Goal: Obtain resource: Download file/media

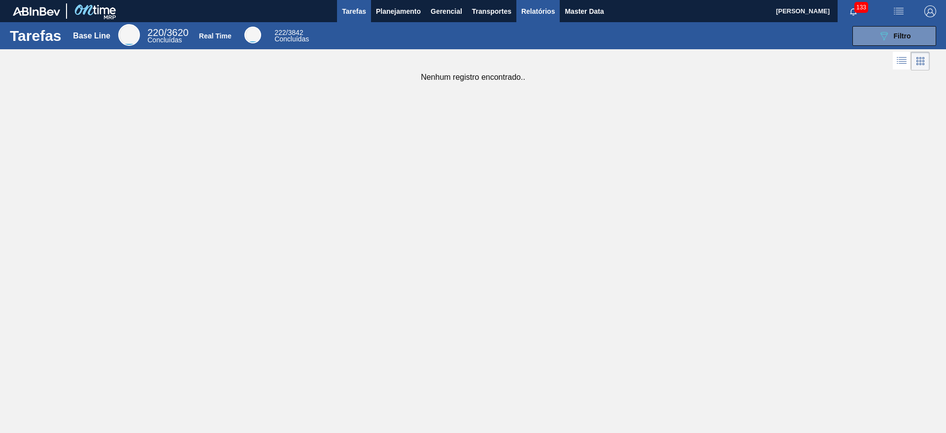
click at [546, 13] on span "Relatórios" at bounding box center [537, 11] width 33 height 12
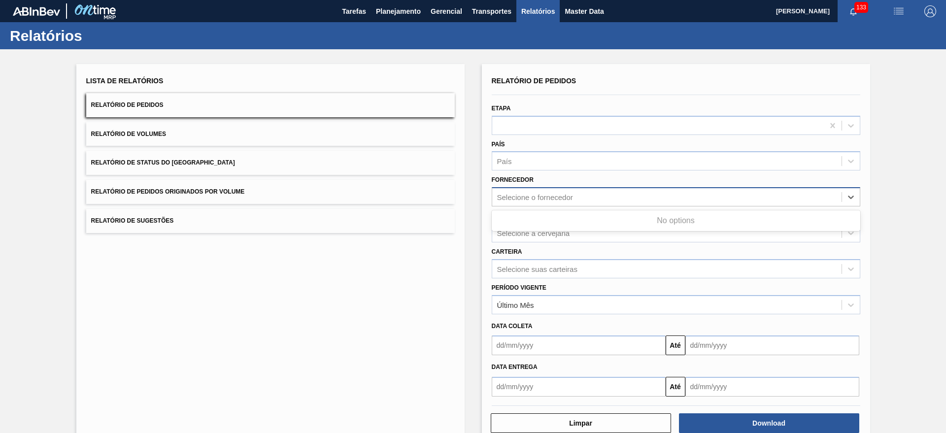
click at [567, 202] on div "Selecione o fornecedor" at bounding box center [666, 197] width 349 height 14
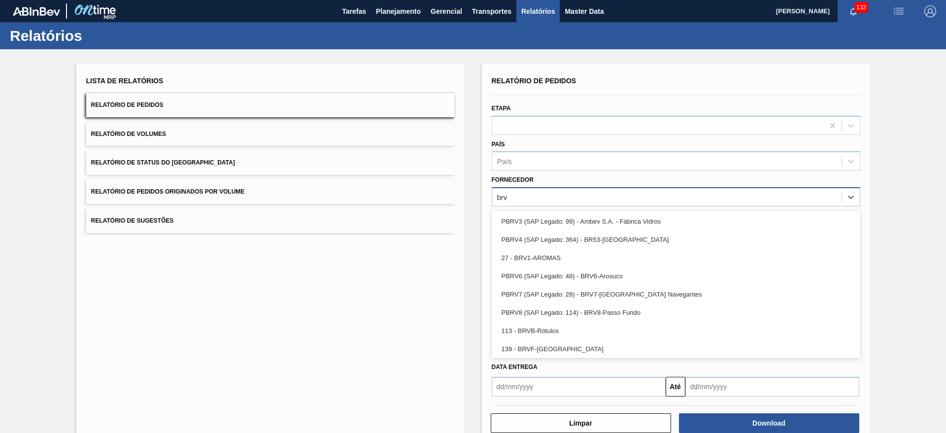
type input "brv4"
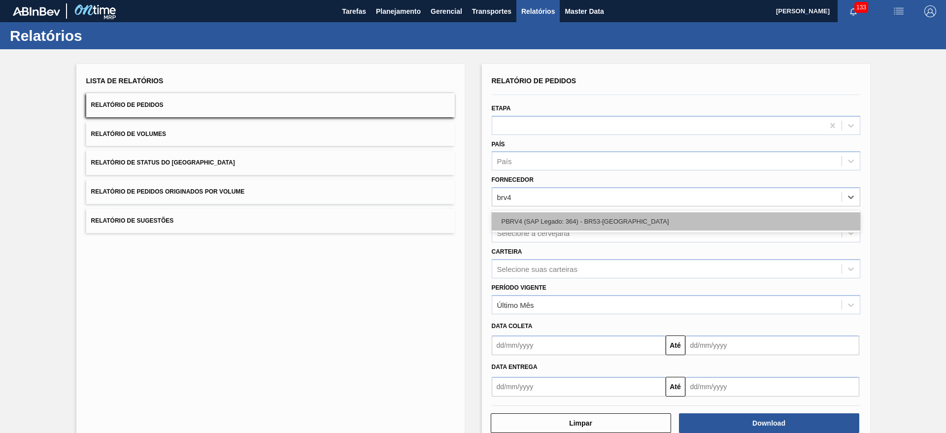
click at [577, 217] on div "PBRV4 (SAP Legado: 364) - BR53-[GEOGRAPHIC_DATA]" at bounding box center [676, 221] width 368 height 18
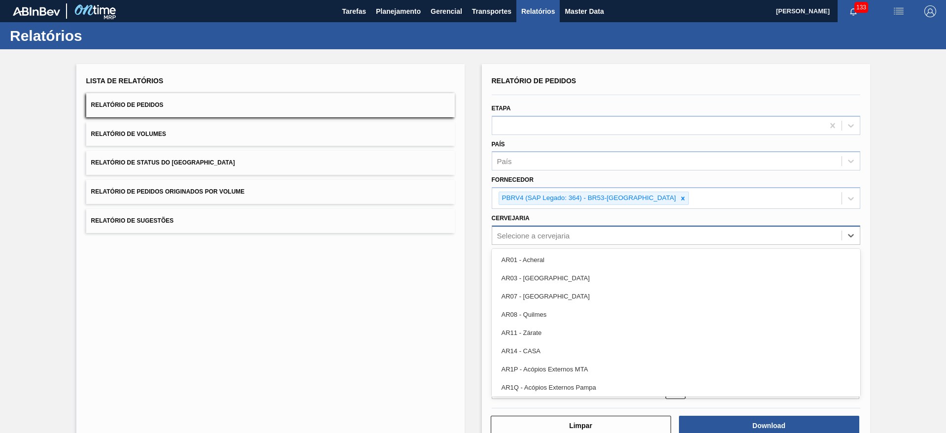
click at [567, 240] on div "Selecione a cervejaria" at bounding box center [666, 235] width 349 height 14
click at [468, 229] on div "Lista de Relatórios Relatório de Pedidos Relatório de Volumes Relatório de Stat…" at bounding box center [473, 253] width 946 height 409
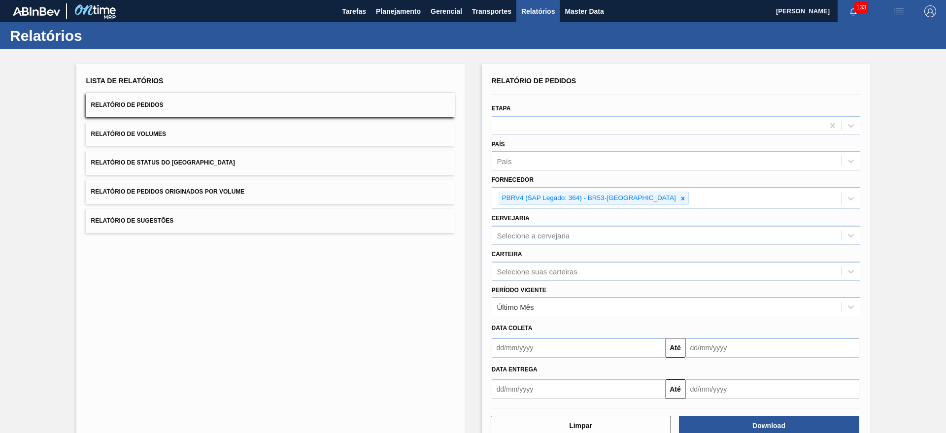
click at [538, 283] on div "Período Vigente Último Mês" at bounding box center [676, 299] width 368 height 33
click at [538, 281] on div "Período Vigente Último Mês" at bounding box center [676, 299] width 376 height 36
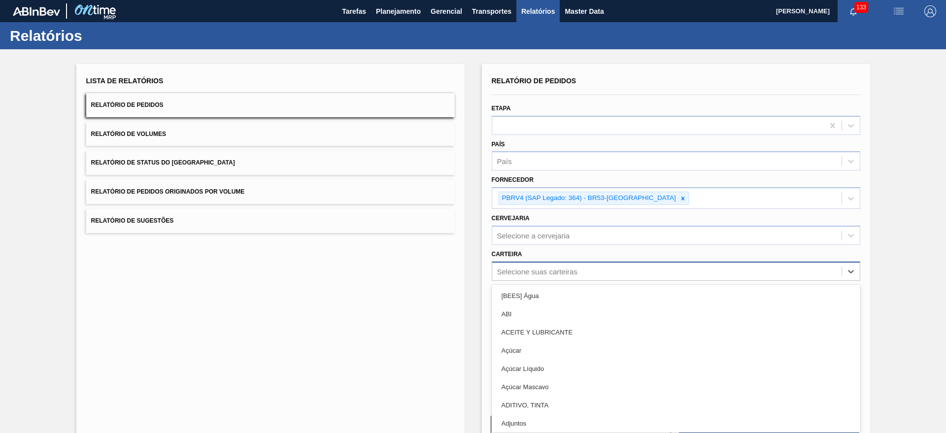
click at [543, 274] on div "Selecione suas carteiras" at bounding box center [537, 271] width 80 height 8
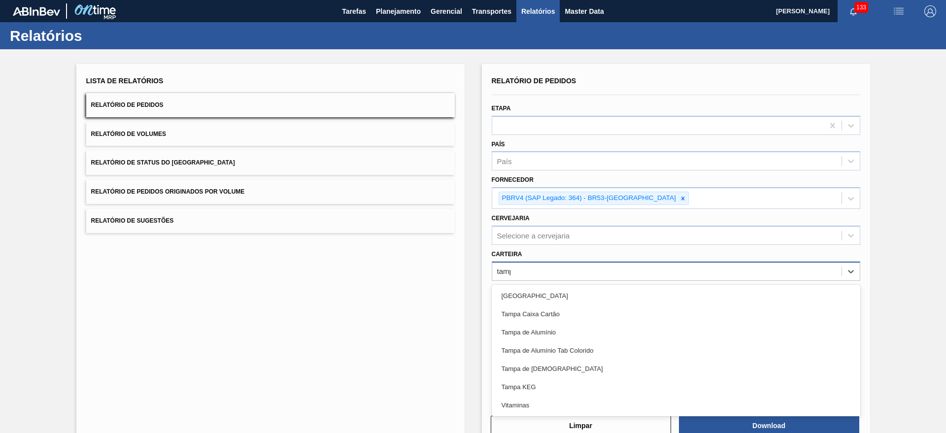
type input "[GEOGRAPHIC_DATA]"
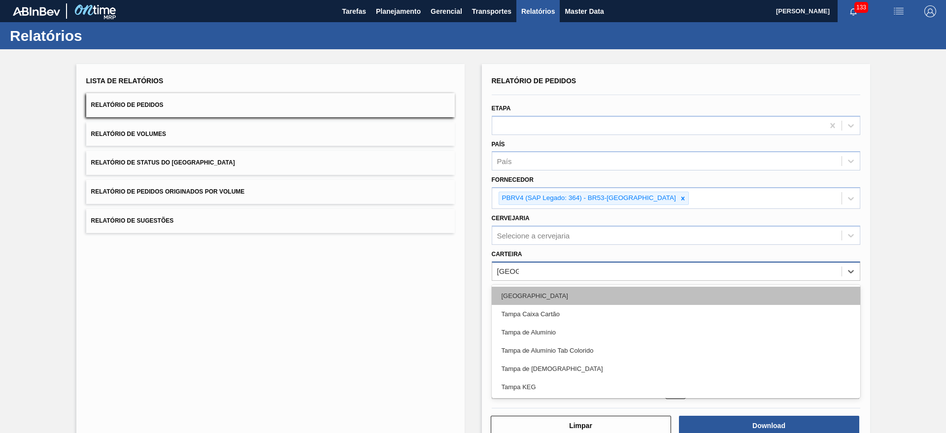
click at [544, 289] on div "[GEOGRAPHIC_DATA]" at bounding box center [676, 296] width 368 height 18
paste input "[GEOGRAPHIC_DATA]"
type input "[GEOGRAPHIC_DATA]"
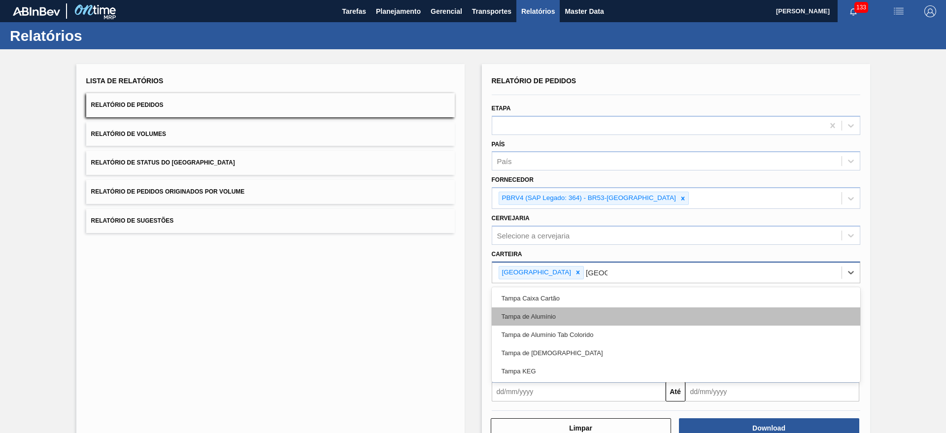
click at [553, 310] on div "Tampa de Alumínio" at bounding box center [676, 316] width 368 height 18
paste input "[GEOGRAPHIC_DATA]"
type input "[GEOGRAPHIC_DATA]"
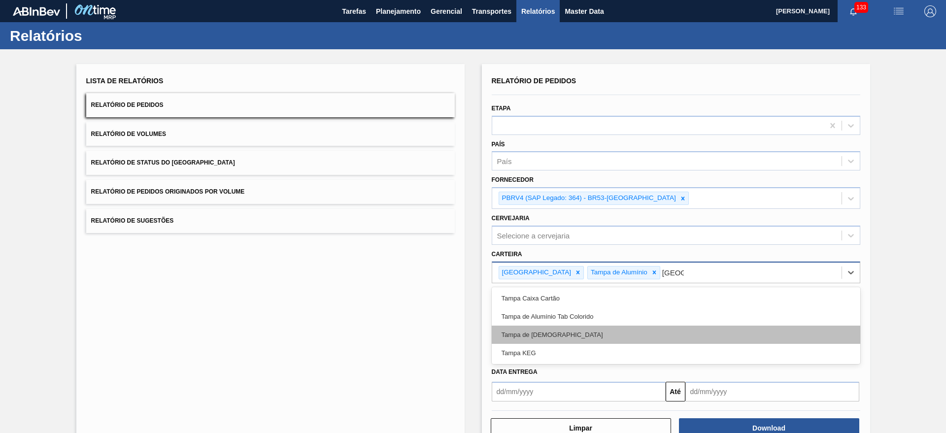
click at [577, 329] on div "Tampa de [DEMOGRAPHIC_DATA]" at bounding box center [676, 335] width 368 height 18
paste input "[GEOGRAPHIC_DATA]"
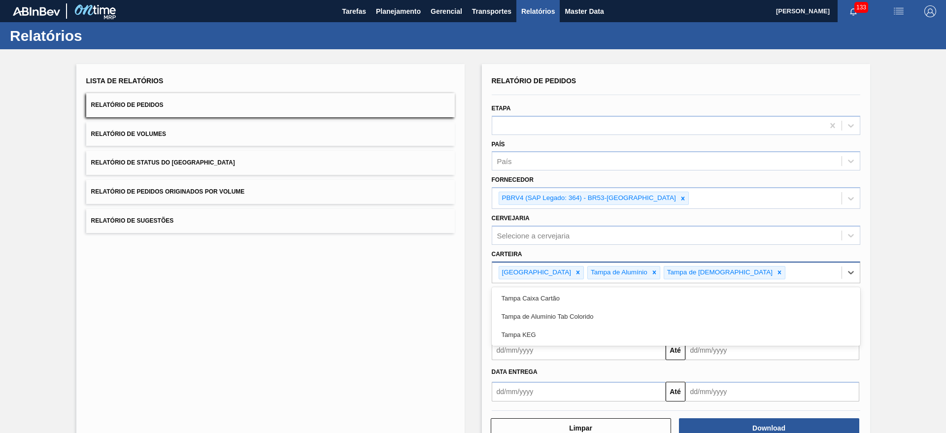
type input "[GEOGRAPHIC_DATA]"
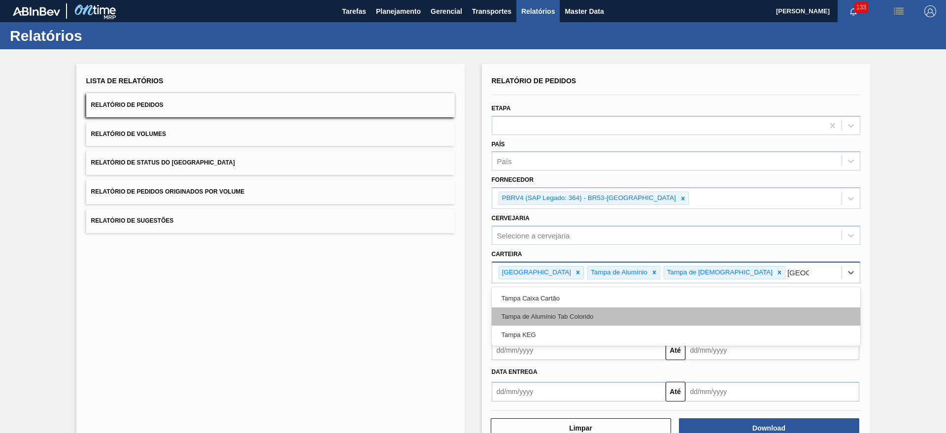
click at [614, 313] on div "Tampa de Alumínio Tab Colorido" at bounding box center [676, 316] width 368 height 18
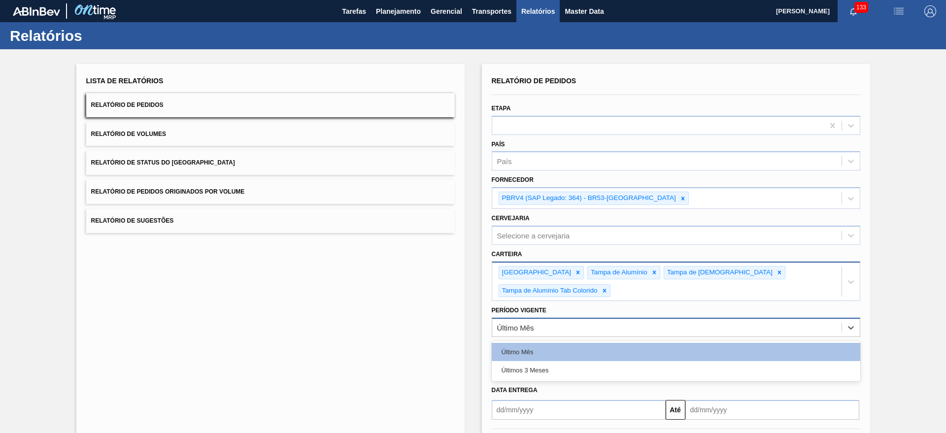
drag, startPoint x: 555, startPoint y: 314, endPoint x: 545, endPoint y: 326, distance: 16.1
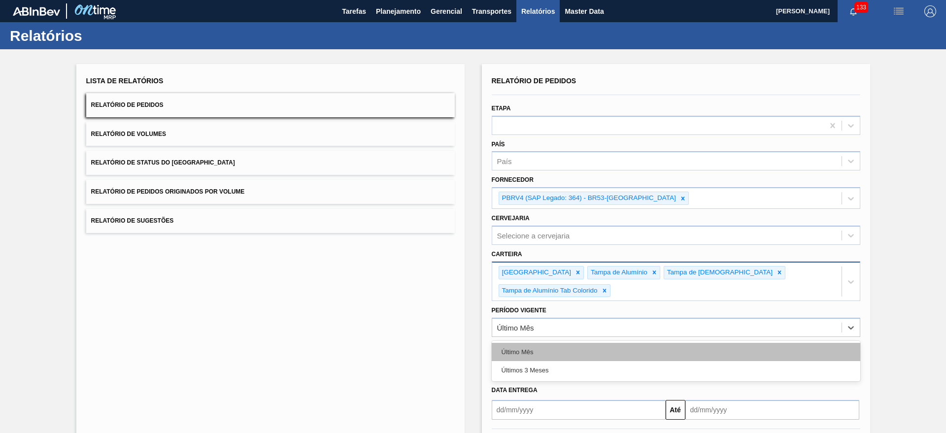
click at [555, 321] on div "Último Mês" at bounding box center [666, 328] width 349 height 14
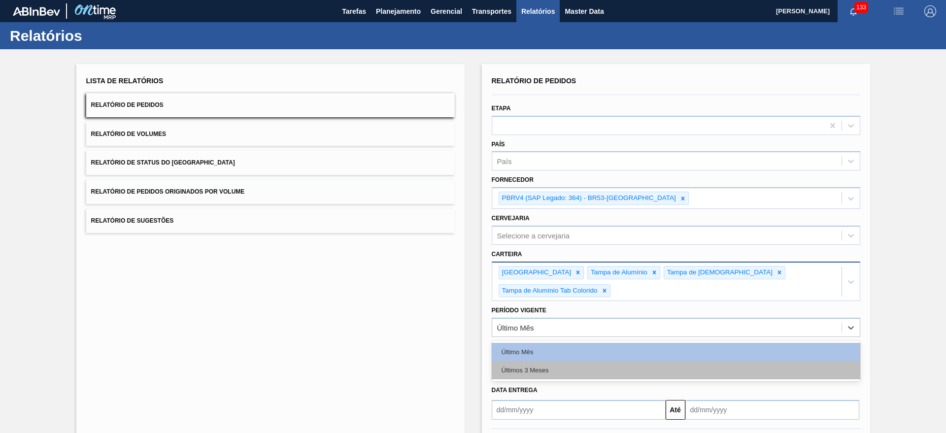
click at [531, 361] on div "Últimos 3 Meses" at bounding box center [676, 370] width 368 height 18
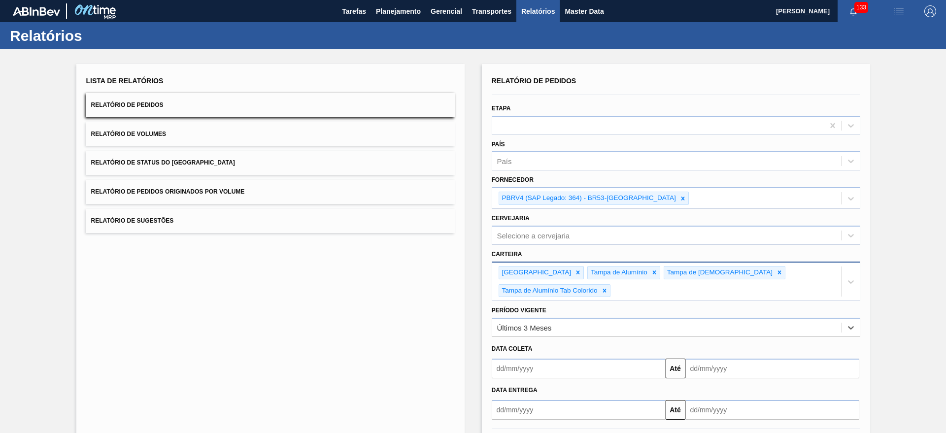
scroll to position [28, 0]
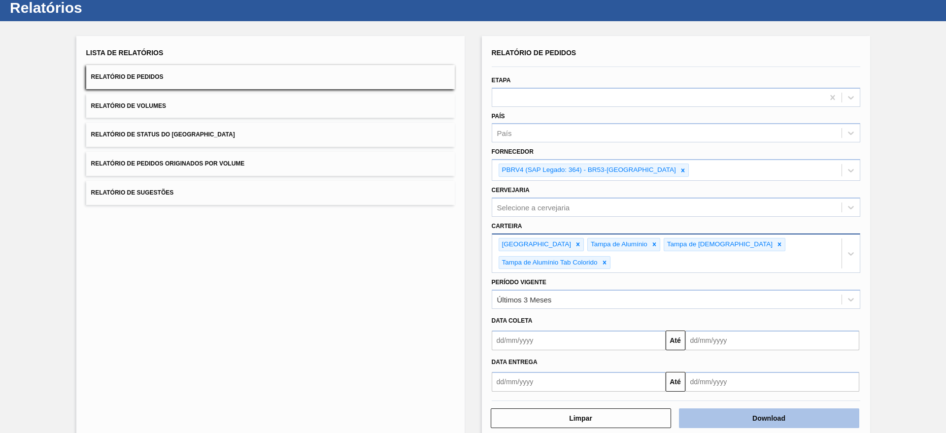
click at [742, 408] on button "Download" at bounding box center [769, 418] width 180 height 20
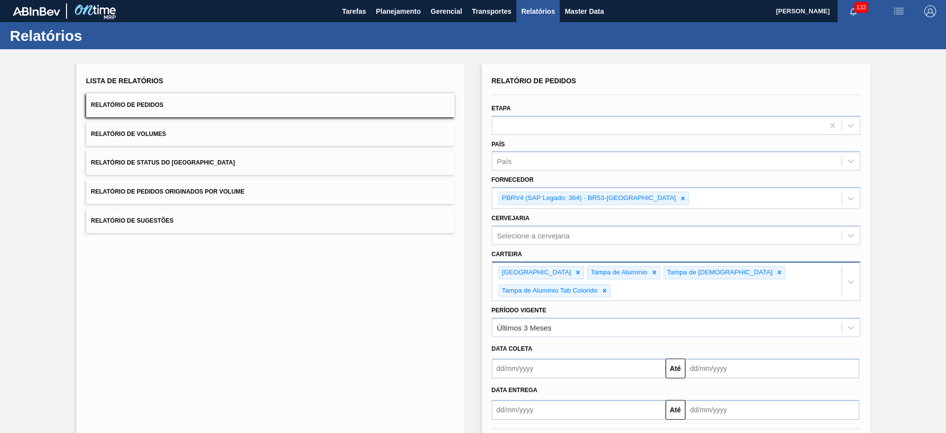
click at [377, 357] on div "Lista de Relatórios Relatório de Pedidos Relatório de Volumes Relatório de Stat…" at bounding box center [270, 265] width 388 height 403
